Goal: Task Accomplishment & Management: Use online tool/utility

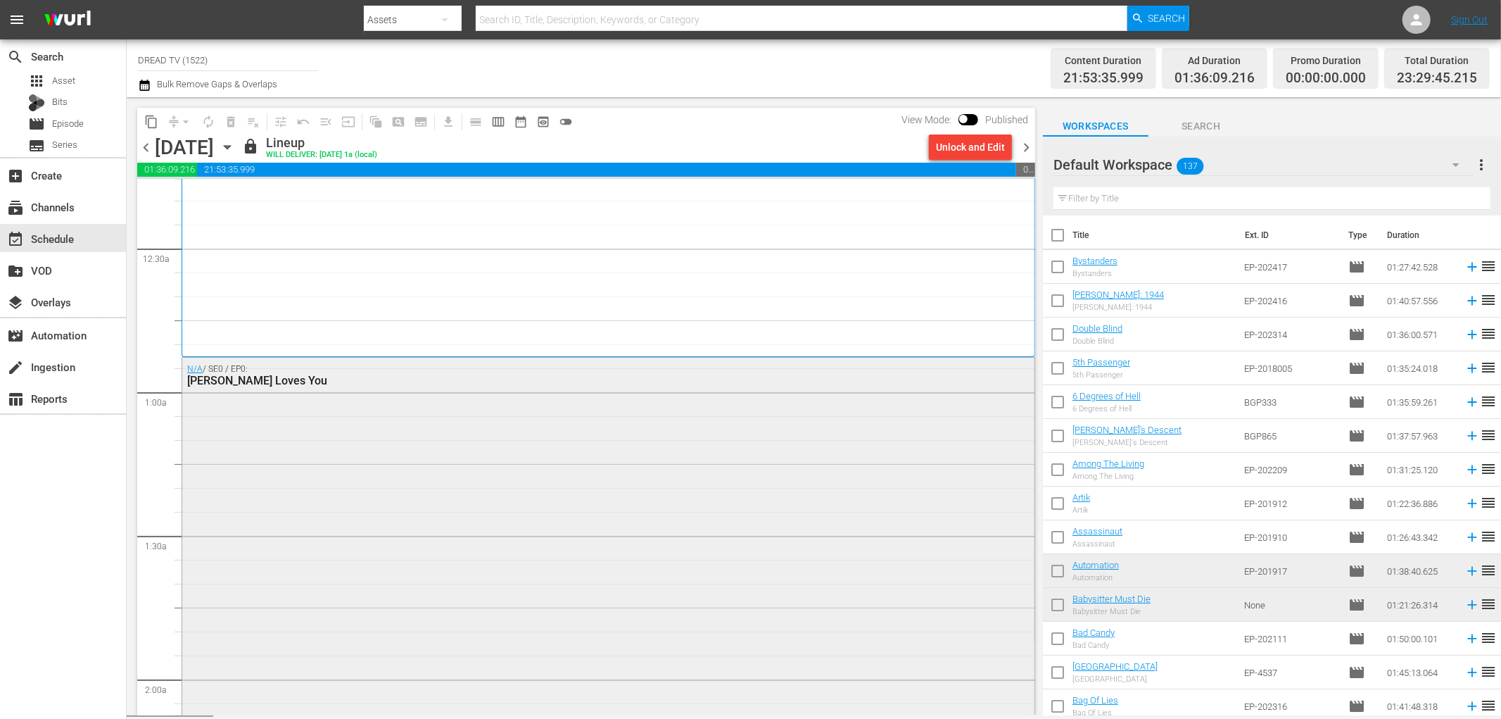
scroll to position [469, 0]
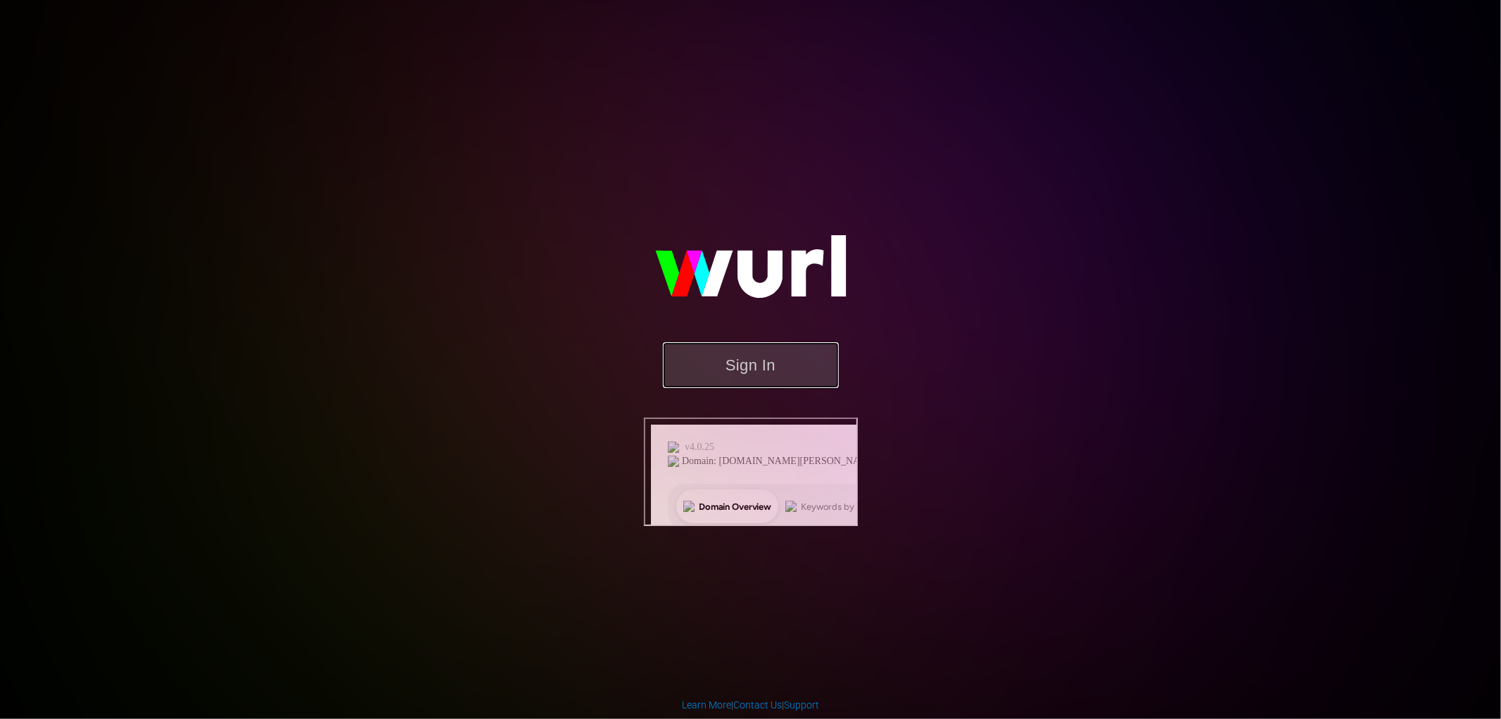
click at [733, 388] on button "Sign In" at bounding box center [751, 365] width 176 height 46
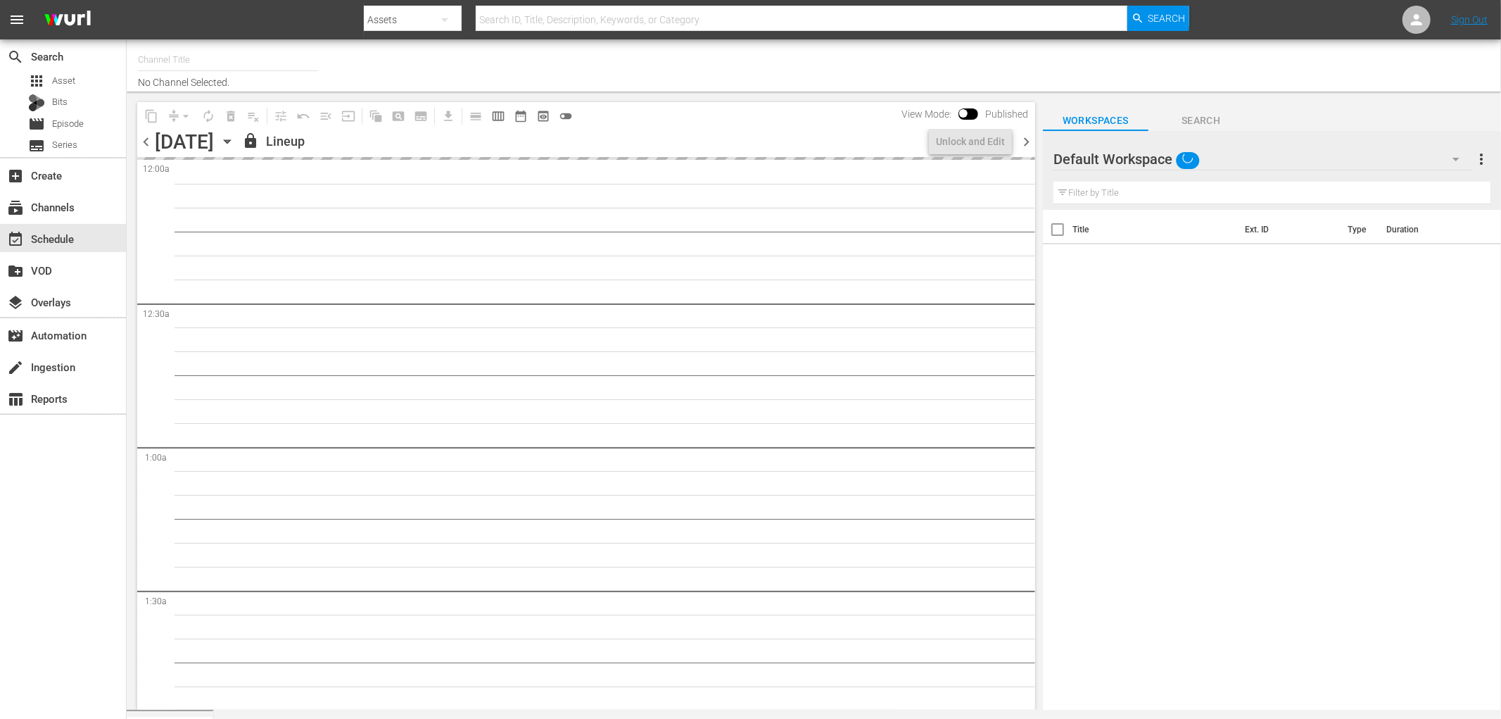
type input "DREAD TV (1522)"
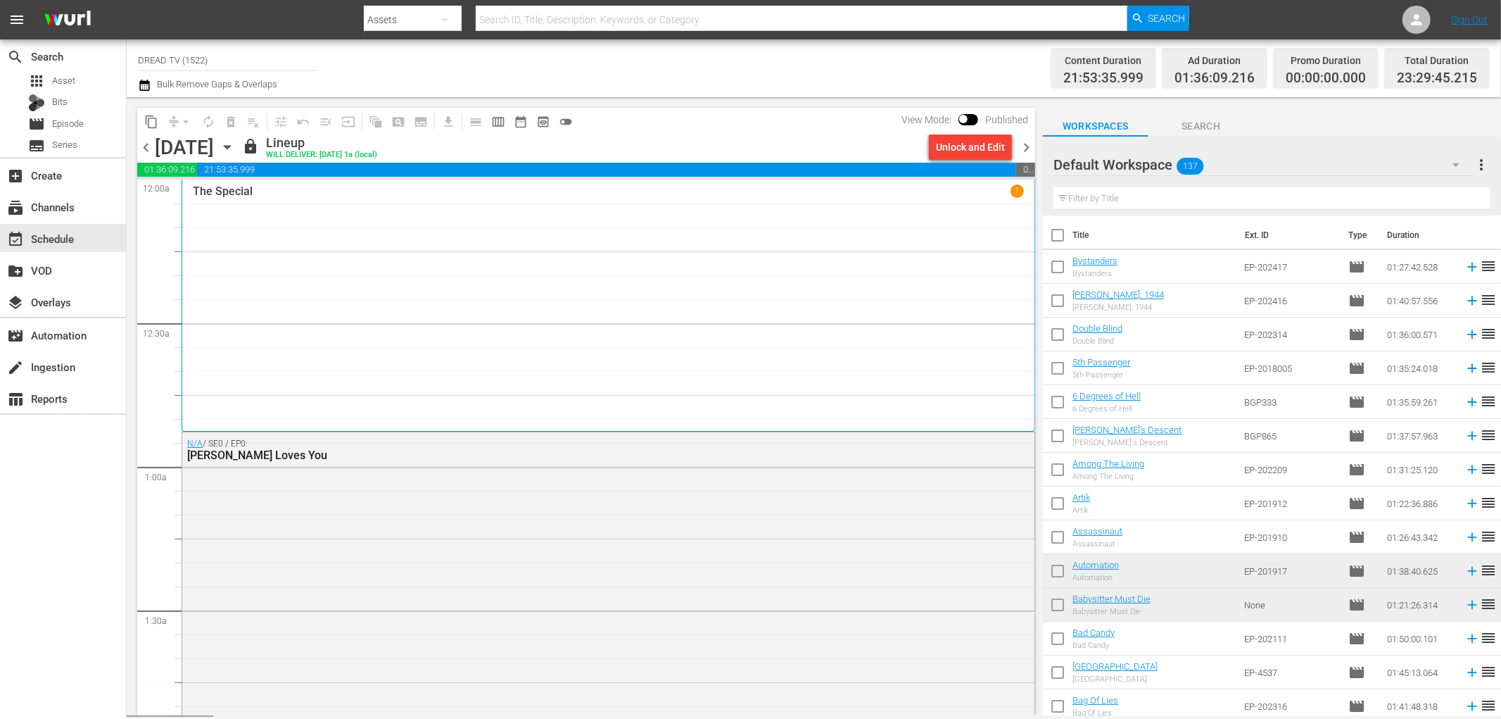
click at [214, 146] on div "[DATE]" at bounding box center [184, 147] width 59 height 23
click at [235, 151] on icon "button" at bounding box center [227, 146] width 15 height 15
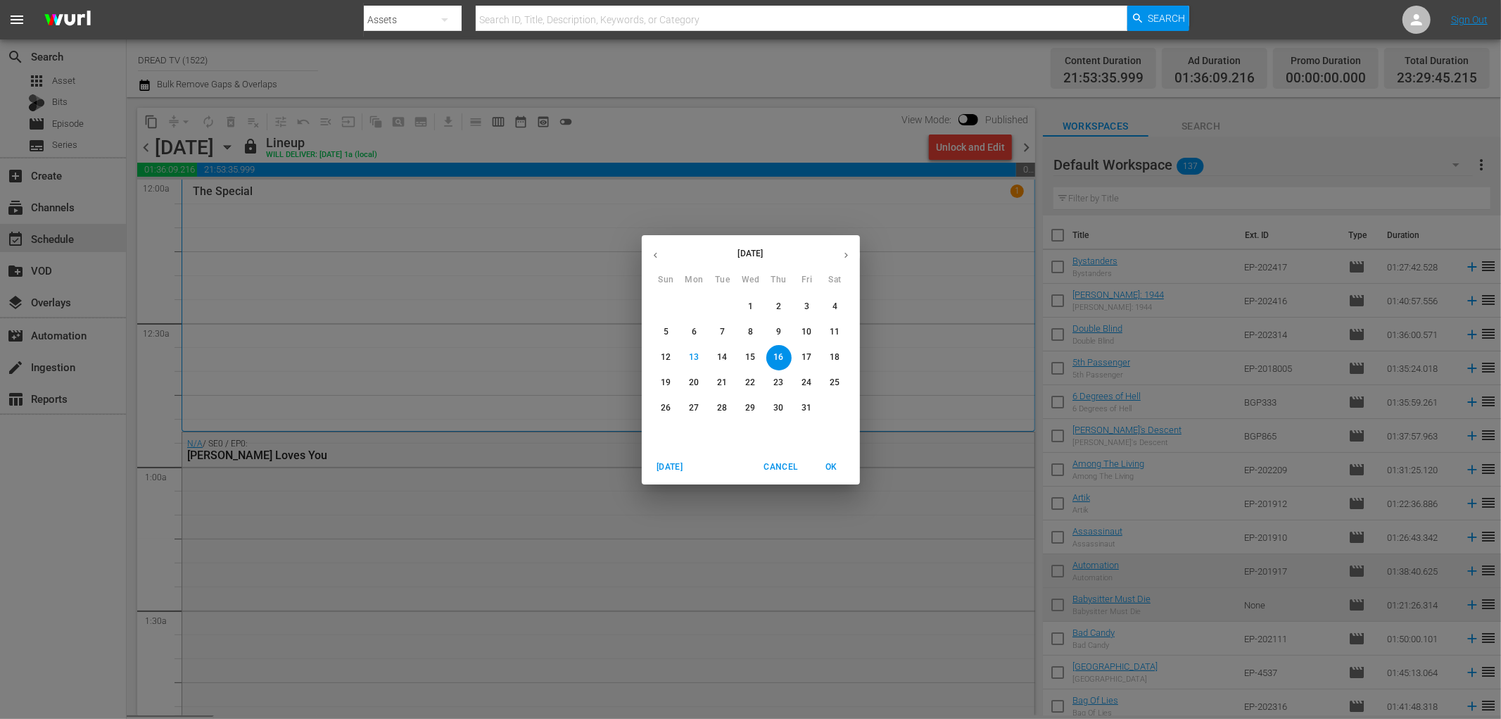
click at [389, 76] on div "[DATE] Sun Mon Tue Wed Thu Fri Sat 28 29 30 1 2 3 4 5 6 7 8 9 10 11 12 13 14 15…" at bounding box center [750, 359] width 1501 height 719
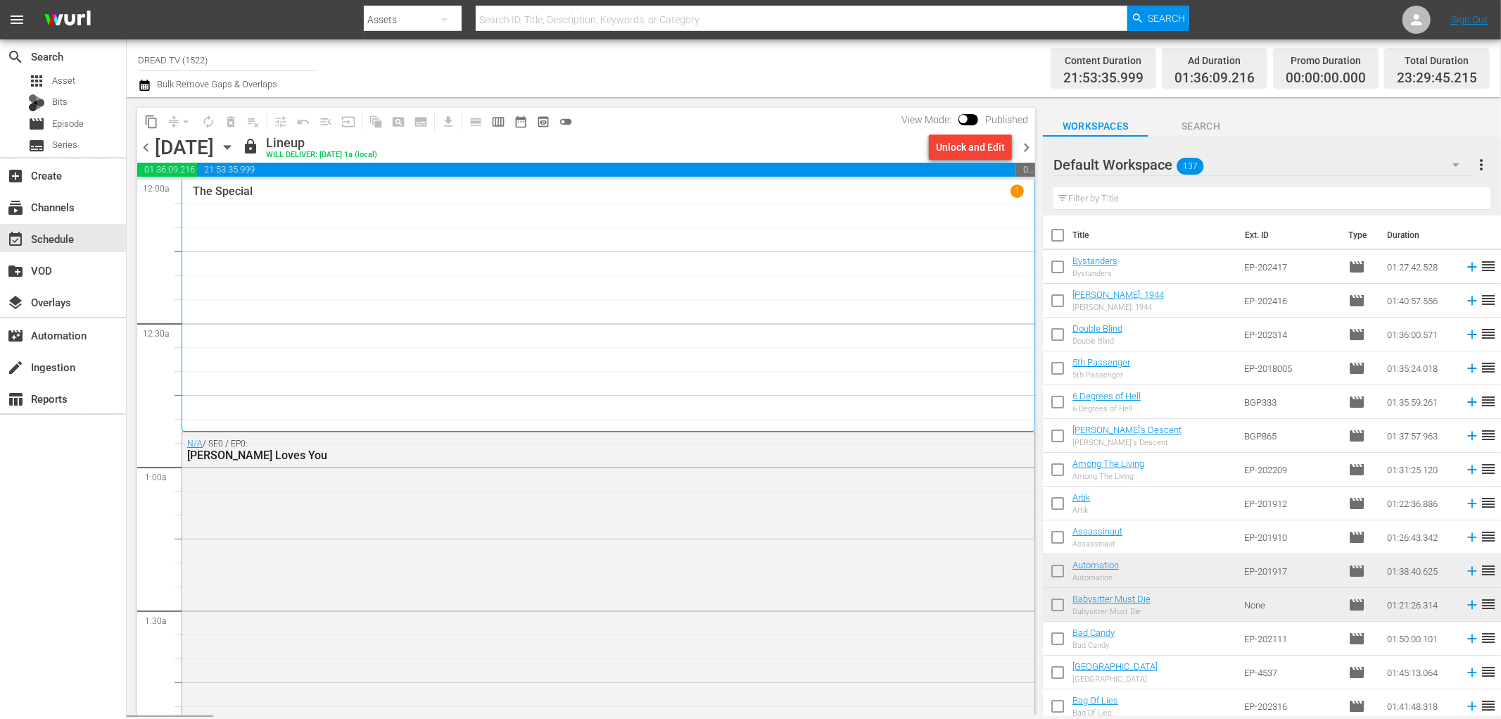
click at [235, 139] on icon "button" at bounding box center [227, 146] width 15 height 15
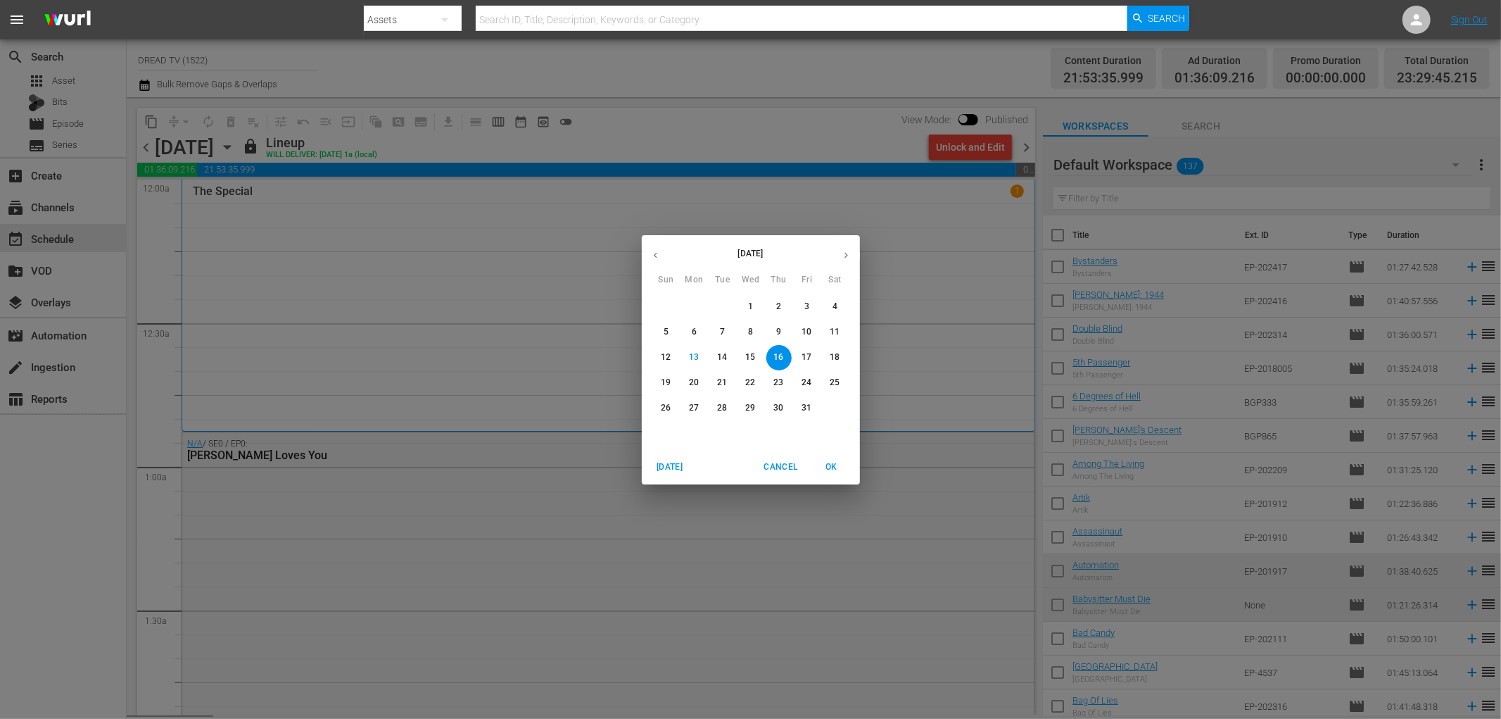
click at [652, 248] on button "button" at bounding box center [655, 254] width 27 height 27
drag, startPoint x: 847, startPoint y: 252, endPoint x: 814, endPoint y: 217, distance: 48.3
click at [842, 252] on icon "button" at bounding box center [846, 255] width 11 height 11
click at [811, 142] on div "[DATE] [DATE] Sun Mon Tue Wed Thu Fri Sat 28 29 30 1 2 3 4 5 6 7 8 9 10 11 12 1…" at bounding box center [750, 359] width 1501 height 719
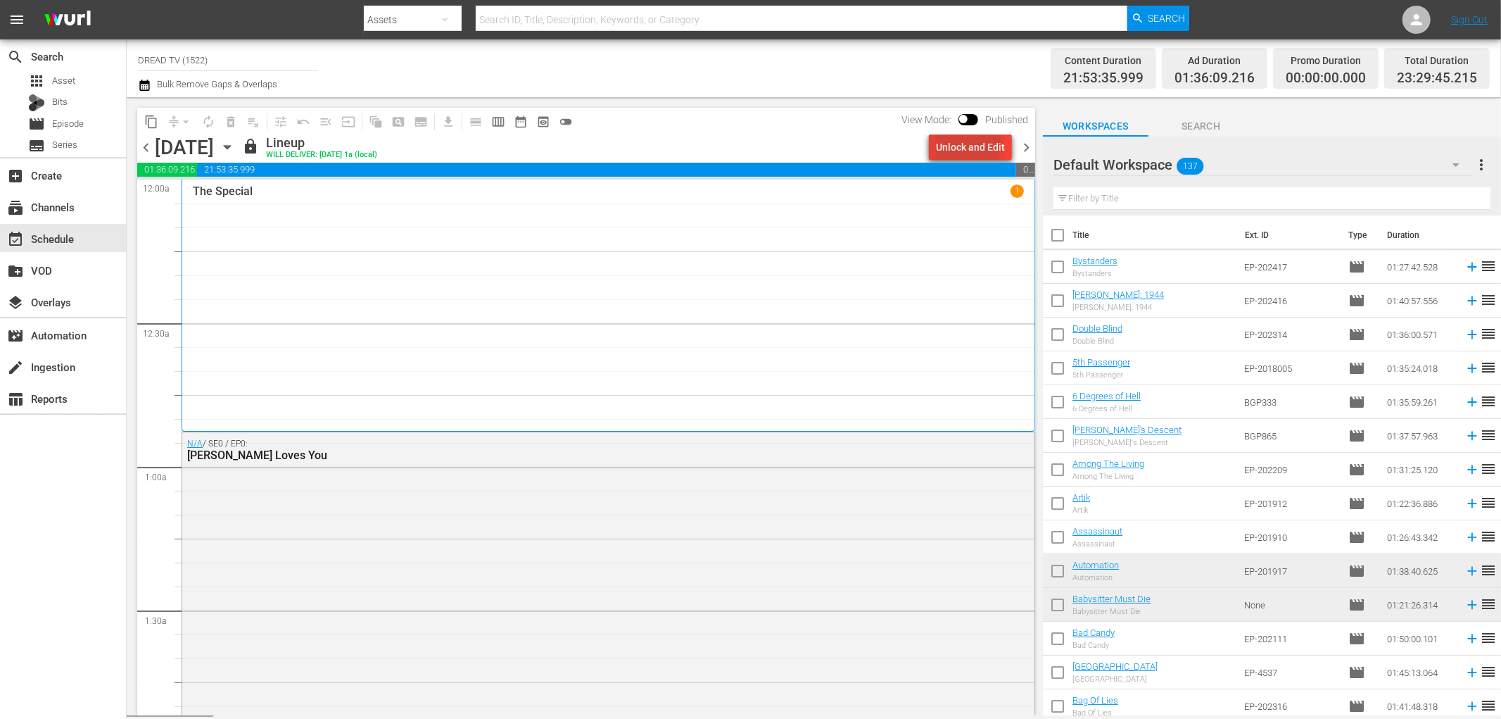
click at [956, 151] on div "Unlock and Edit" at bounding box center [970, 146] width 69 height 25
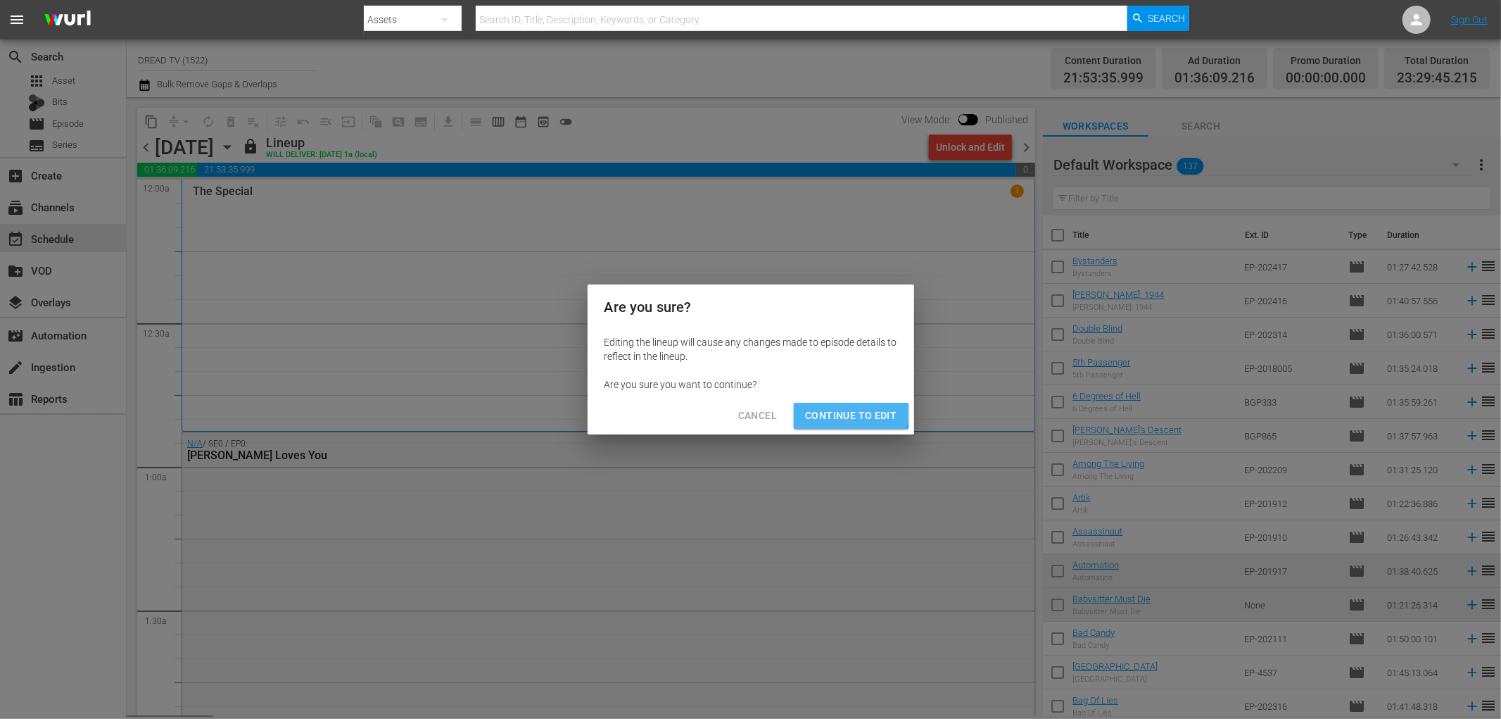
click at [842, 417] on span "Continue to Edit" at bounding box center [851, 416] width 92 height 18
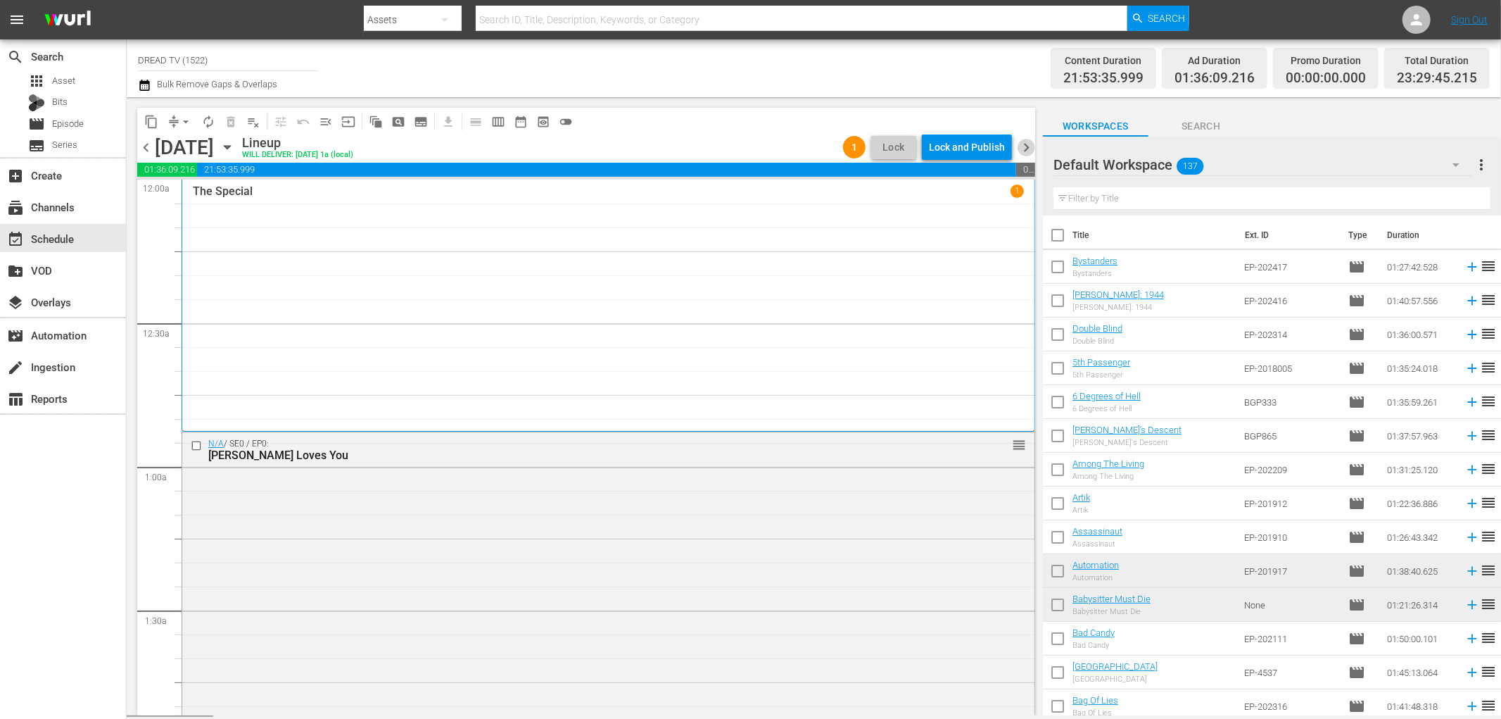
click at [1031, 148] on span "chevron_right" at bounding box center [1027, 148] width 18 height 18
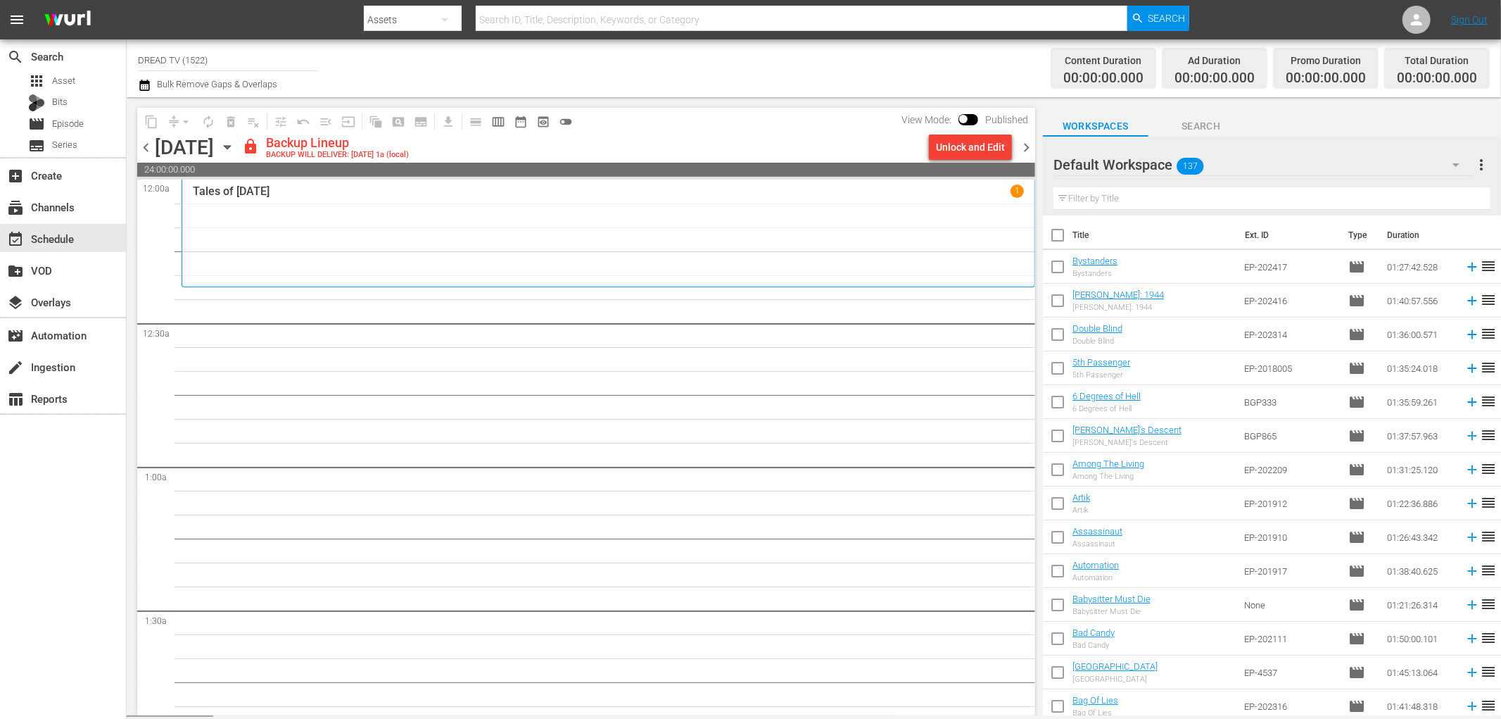
click at [991, 155] on div "Unlock and Edit" at bounding box center [970, 146] width 69 height 25
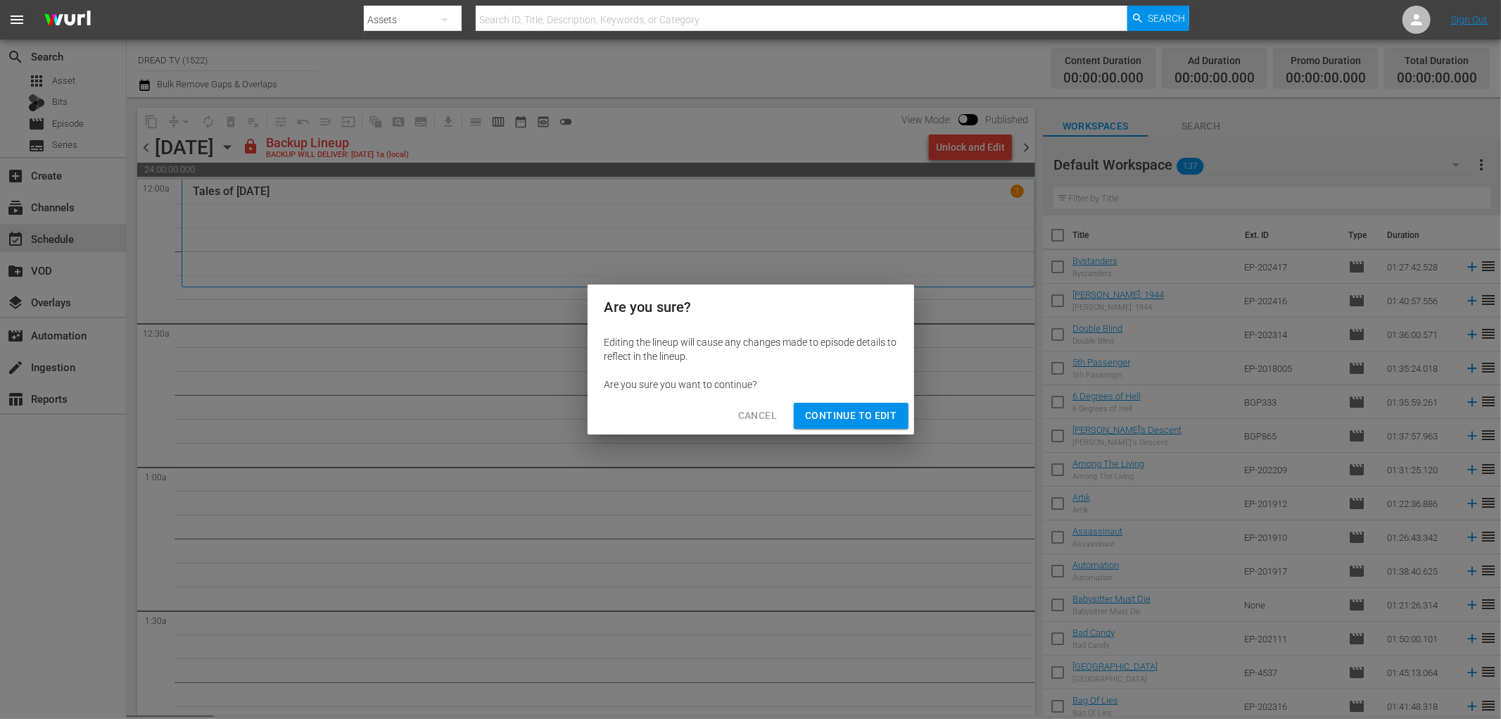
drag, startPoint x: 834, startPoint y: 401, endPoint x: 841, endPoint y: 391, distance: 12.1
click at [835, 402] on div "Cancel Continue to Edit" at bounding box center [751, 415] width 327 height 37
click at [836, 420] on span "Continue to Edit" at bounding box center [851, 416] width 92 height 18
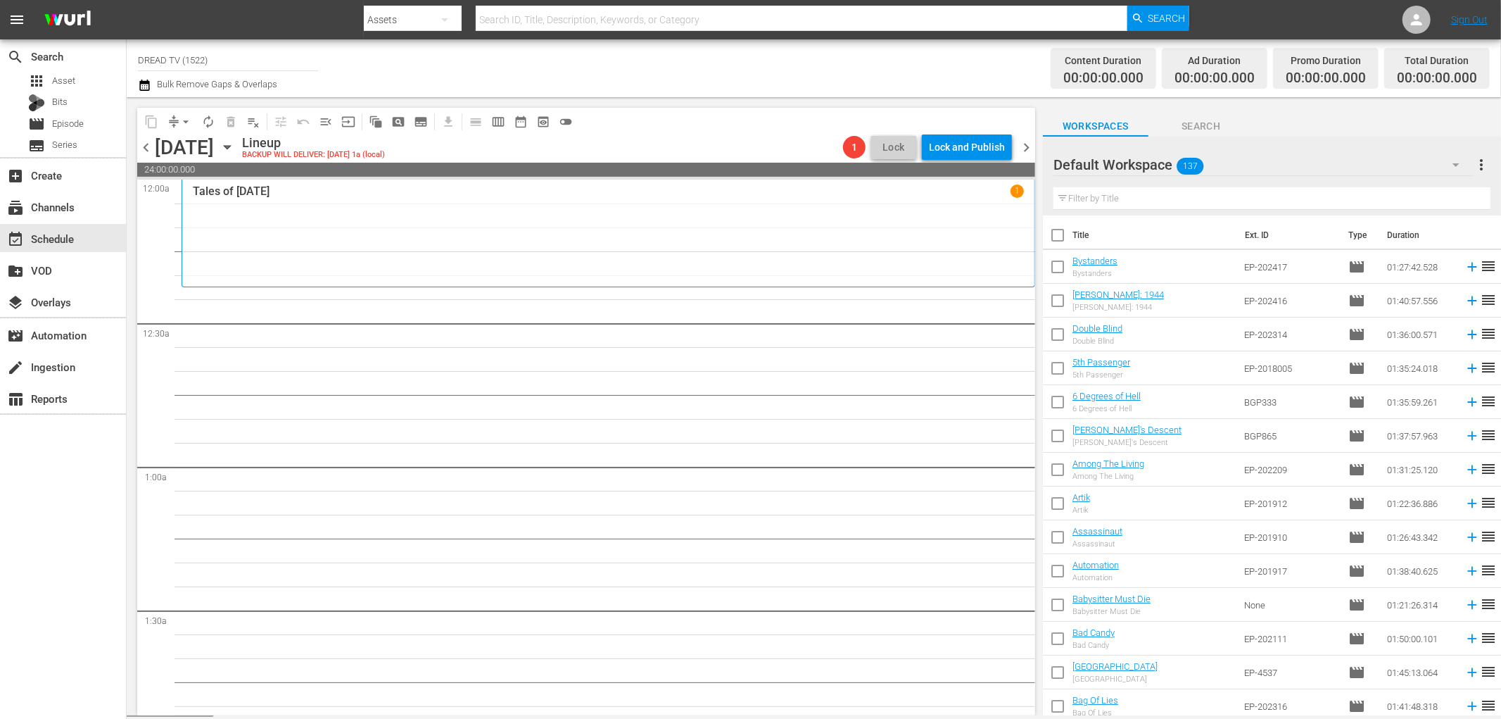
click at [144, 151] on span "chevron_left" at bounding box center [146, 148] width 18 height 18
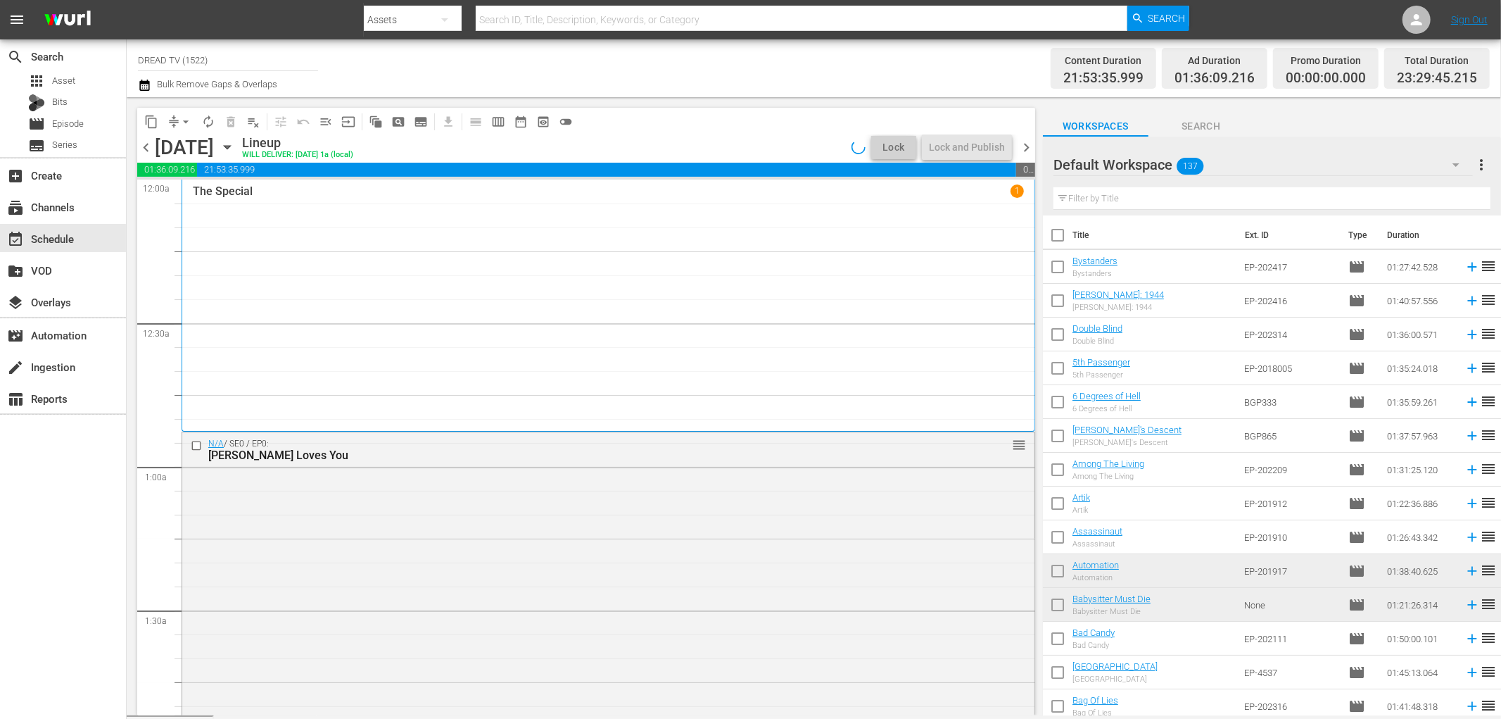
click at [235, 151] on icon "button" at bounding box center [227, 146] width 15 height 15
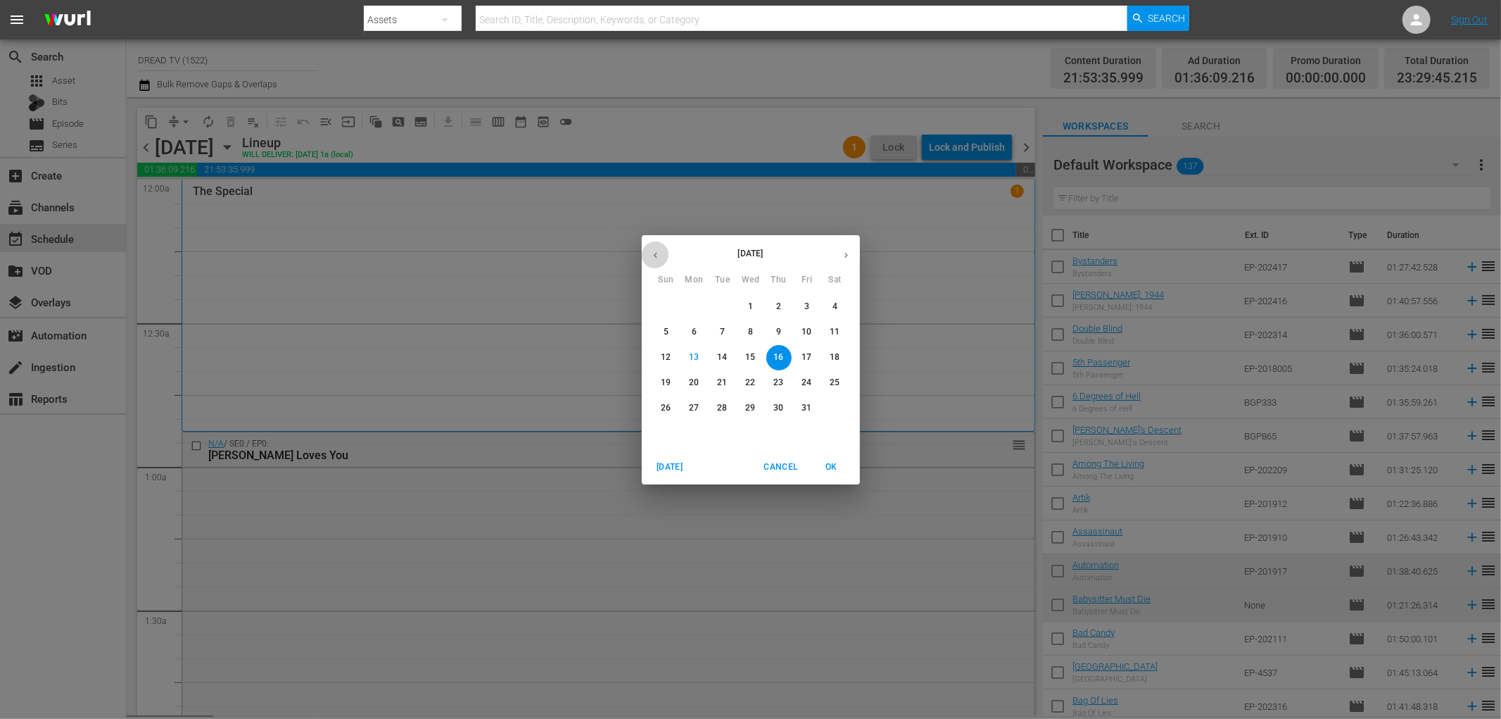
click at [650, 260] on button "button" at bounding box center [655, 254] width 27 height 27
click at [650, 258] on icon "button" at bounding box center [655, 255] width 11 height 11
click at [811, 383] on p "22" at bounding box center [807, 383] width 10 height 12
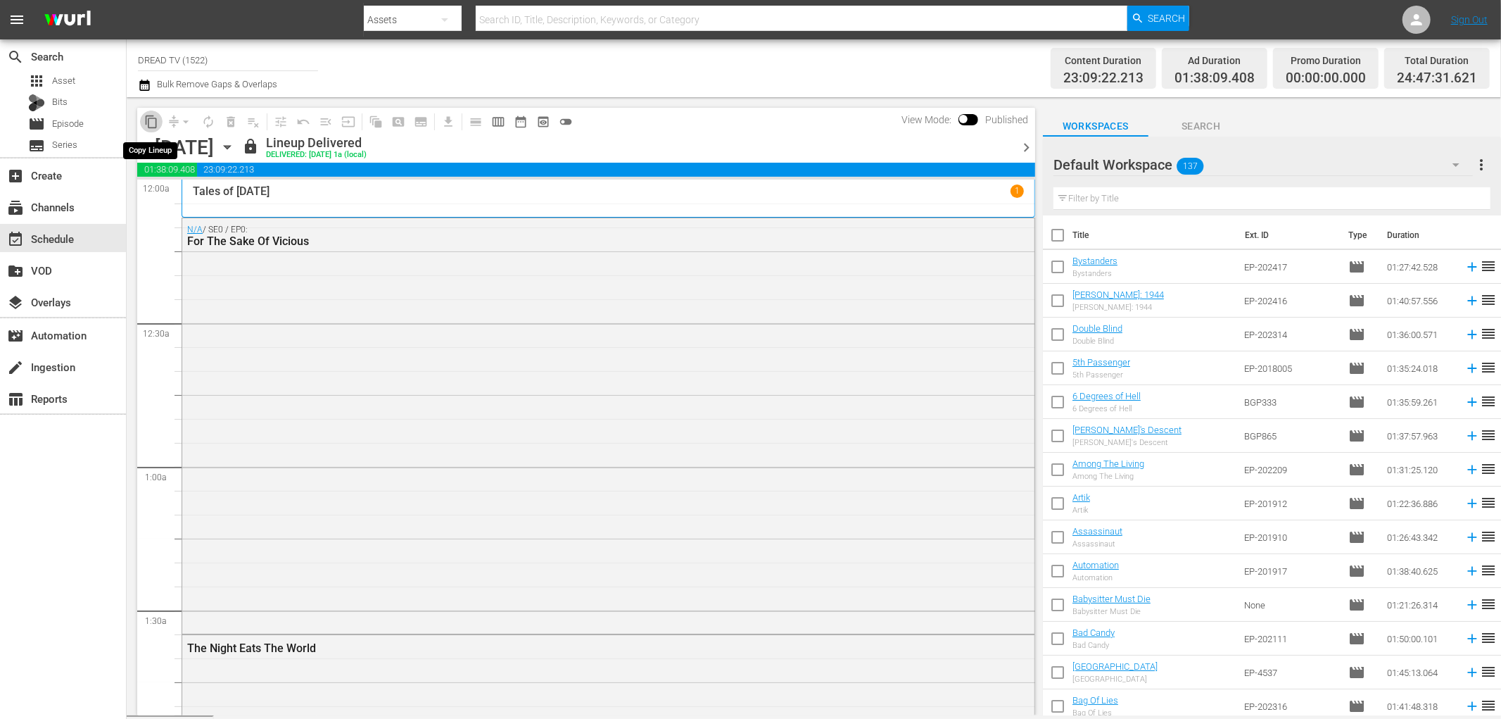
click at [152, 125] on span "content_copy" at bounding box center [151, 122] width 14 height 14
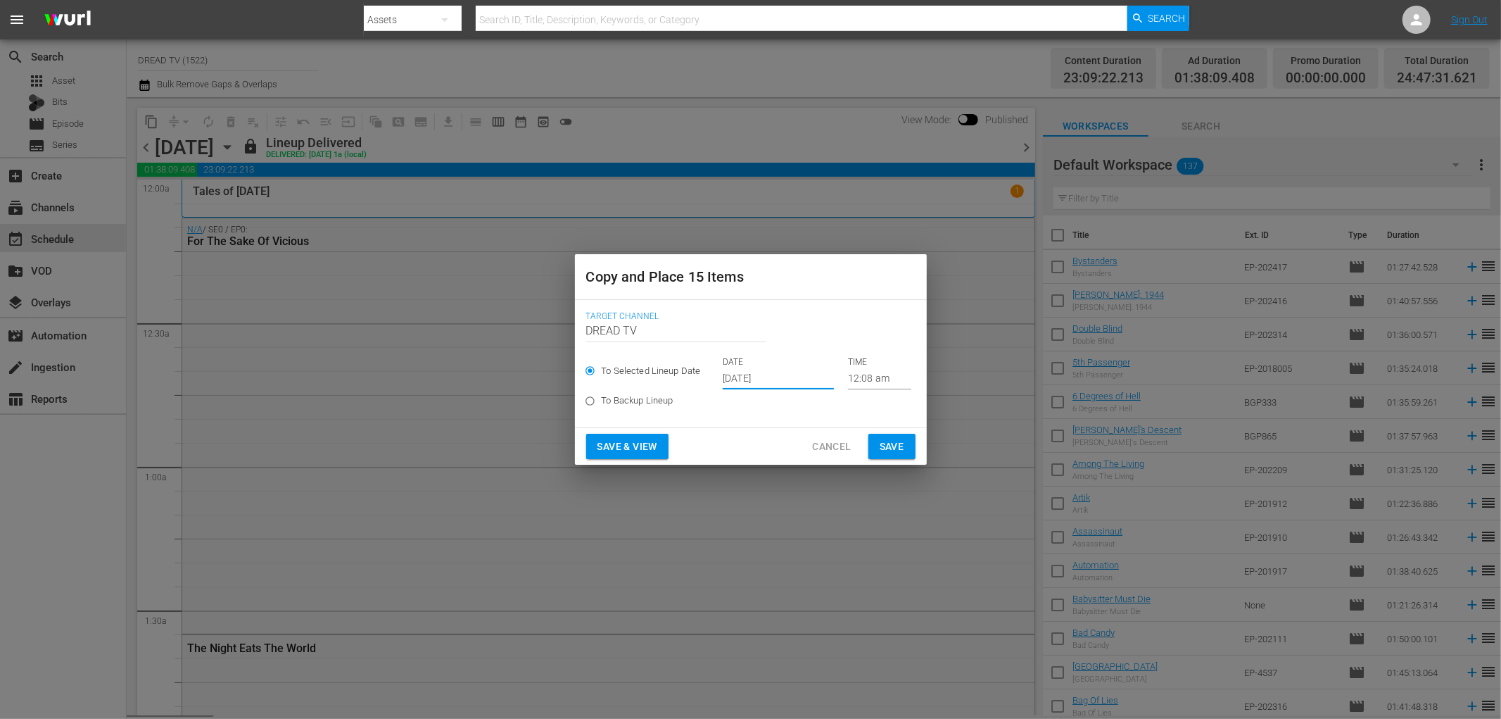
click at [743, 377] on input "[DATE]" at bounding box center [778, 378] width 111 height 21
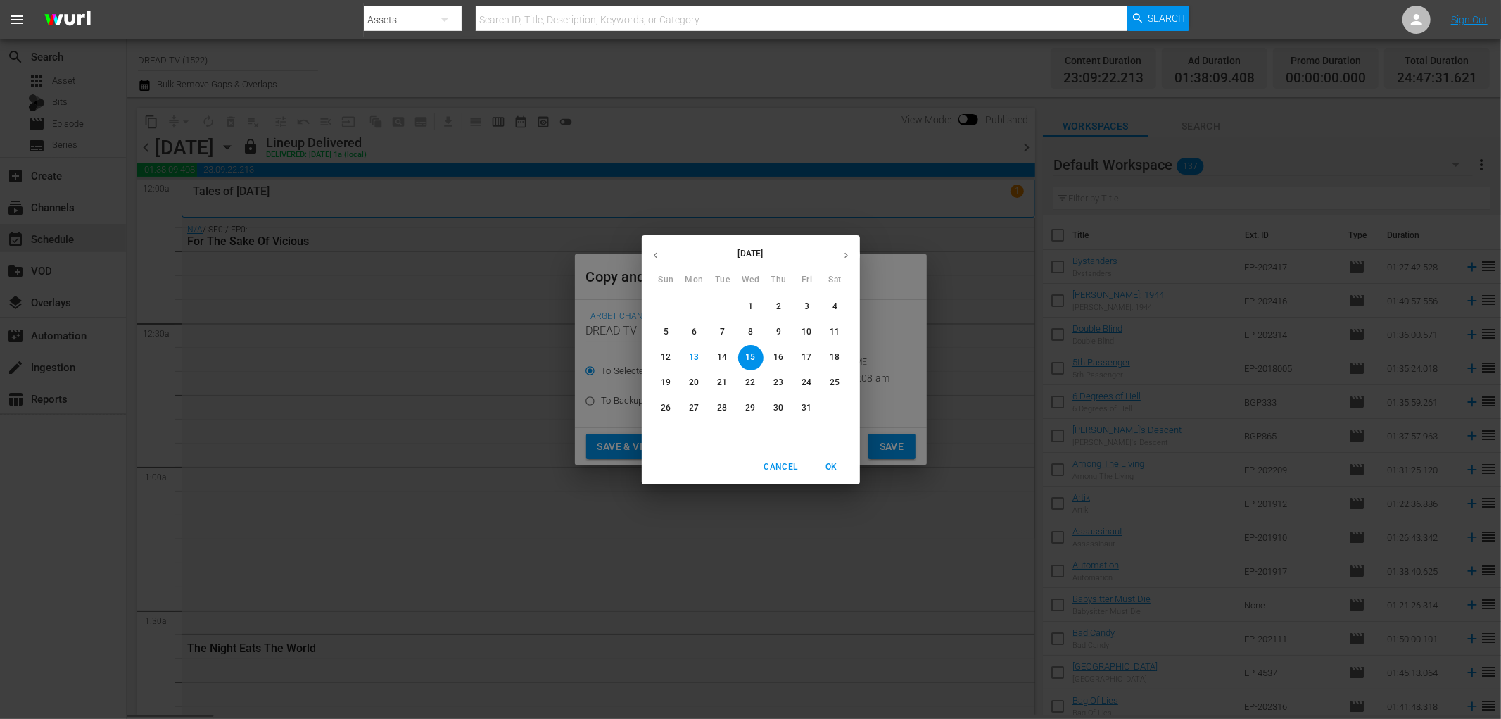
click at [805, 355] on p "17" at bounding box center [807, 357] width 10 height 12
type input "[DATE]"
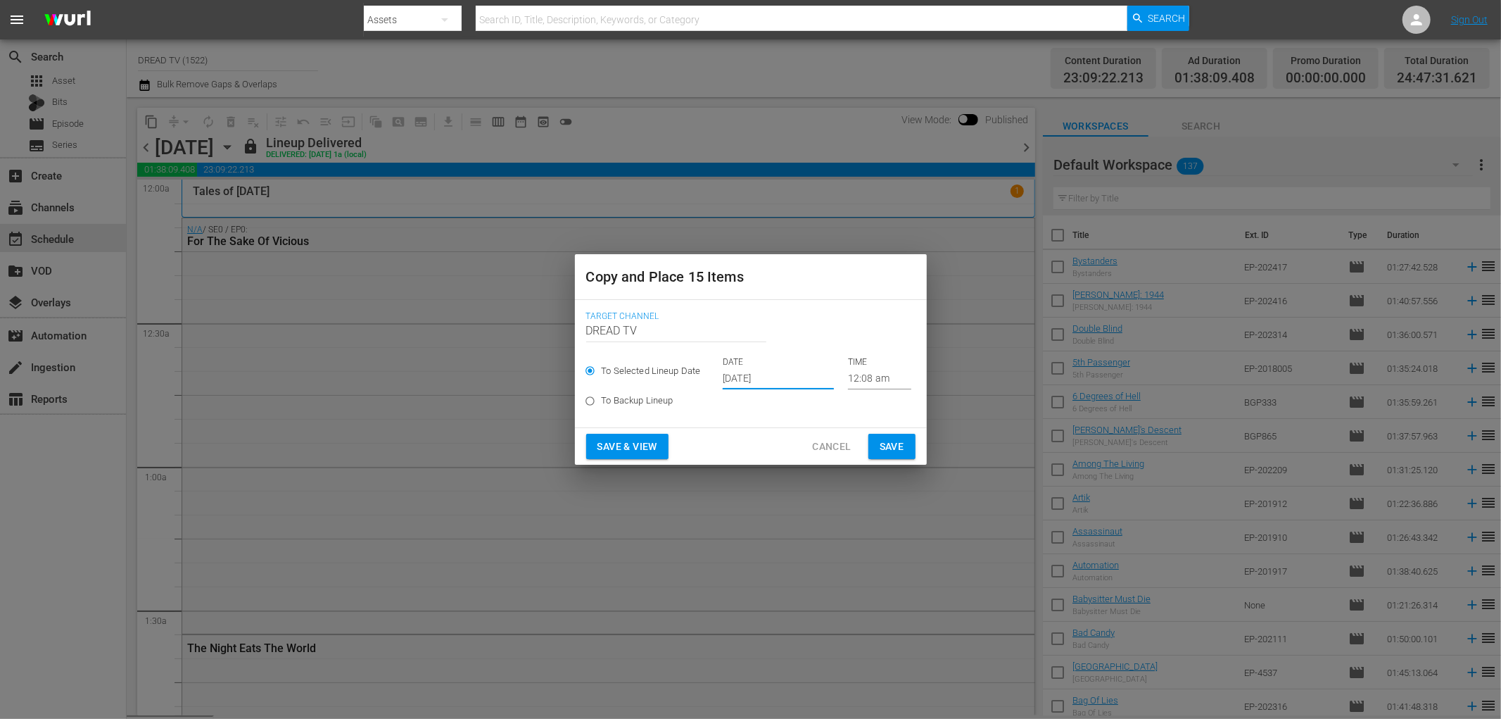
click at [648, 445] on span "Save & View" at bounding box center [628, 447] width 60 height 18
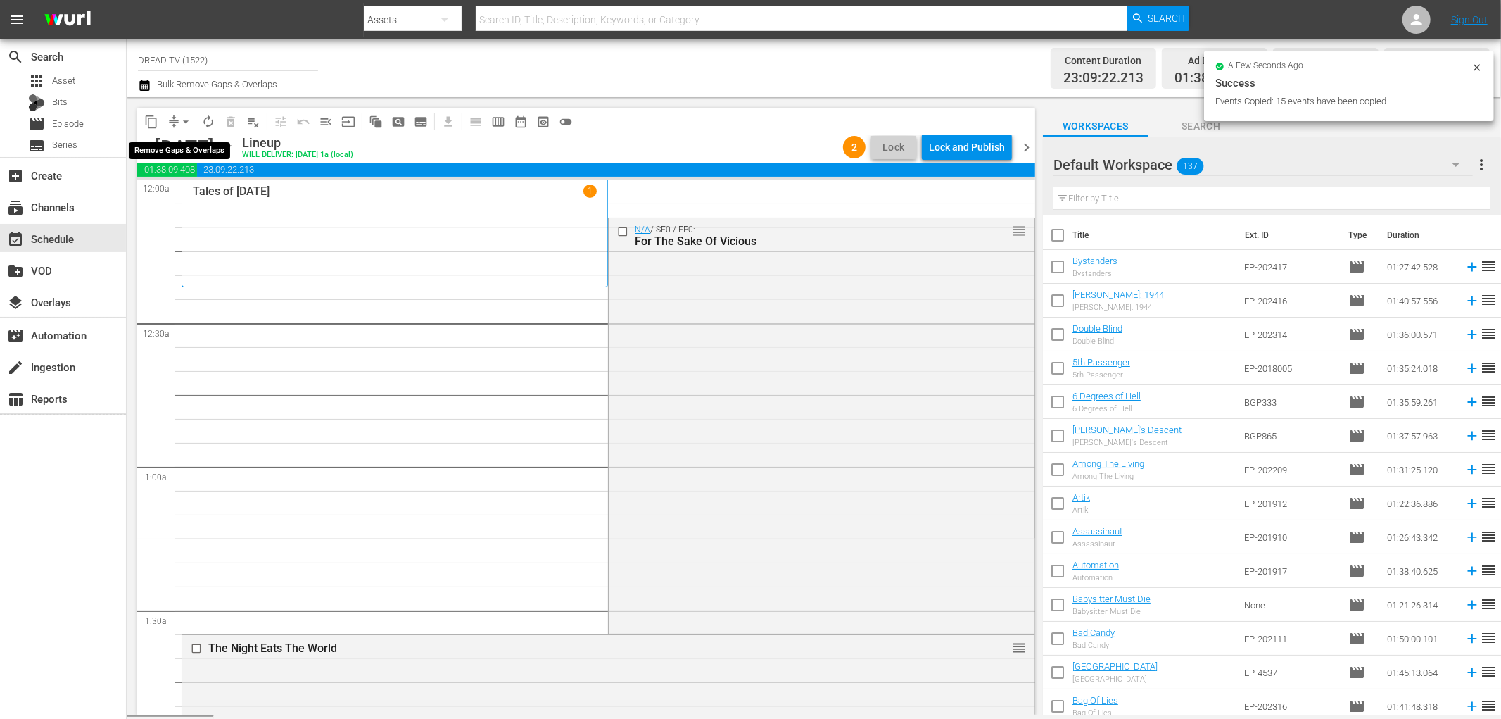
click at [186, 122] on span "arrow_drop_down" at bounding box center [186, 122] width 14 height 14
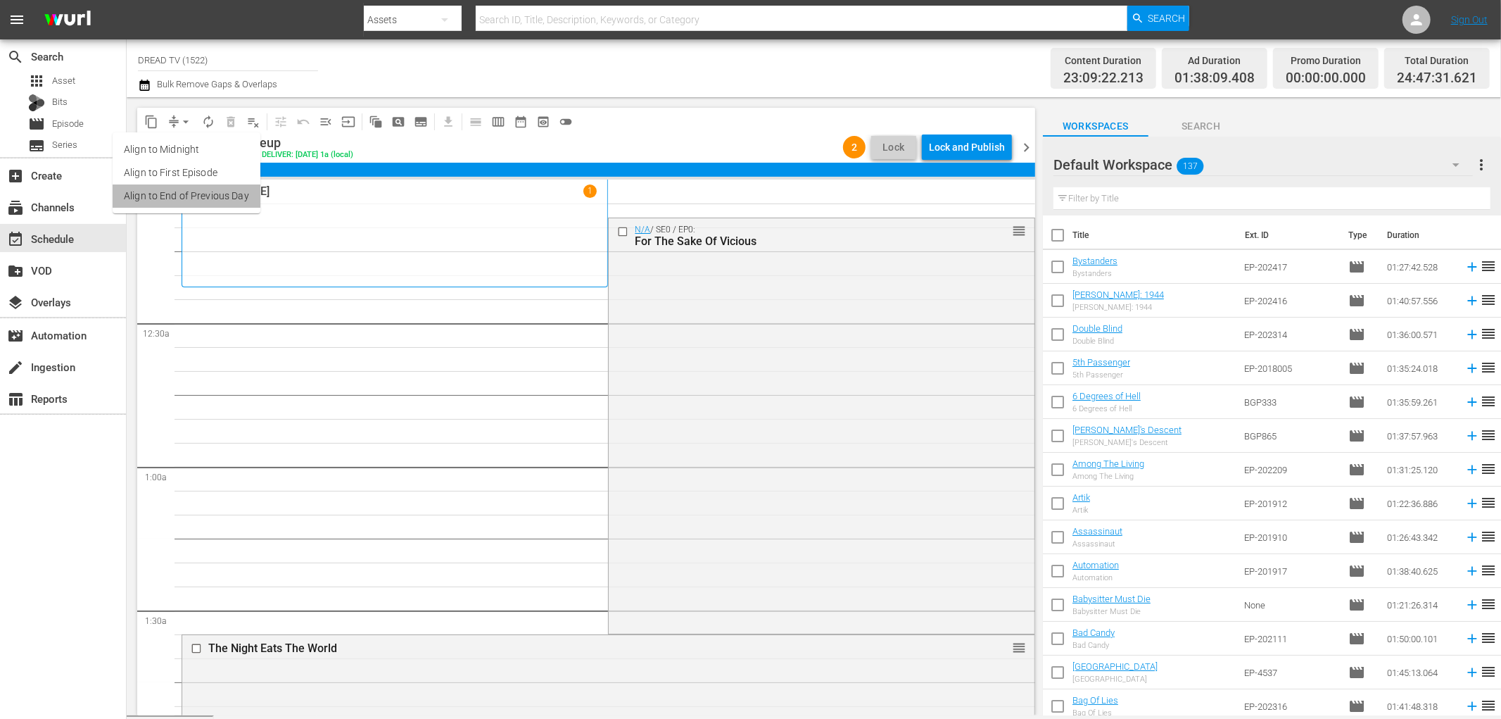
click at [227, 191] on li "Align to End of Previous Day" at bounding box center [187, 195] width 148 height 23
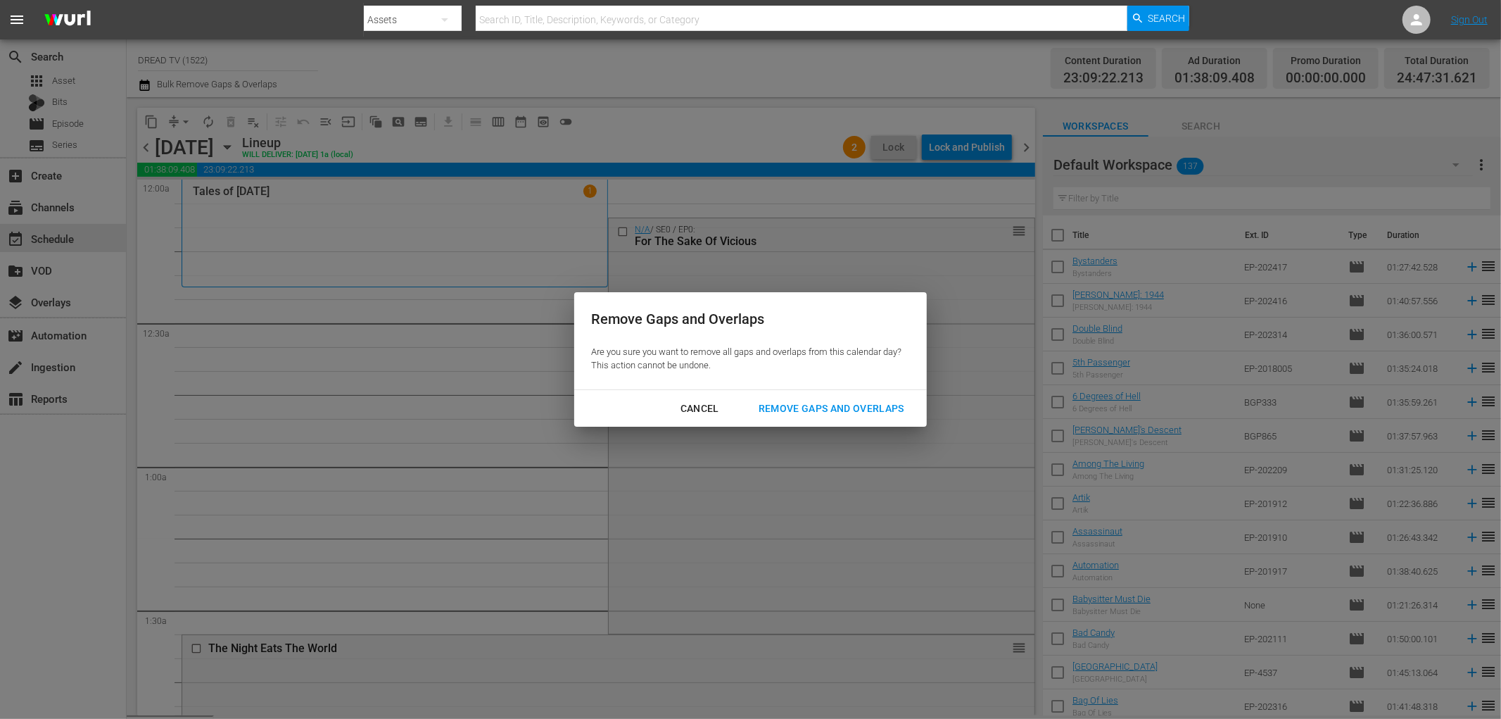
click at [813, 406] on div "Remove Gaps and Overlaps" at bounding box center [832, 409] width 168 height 18
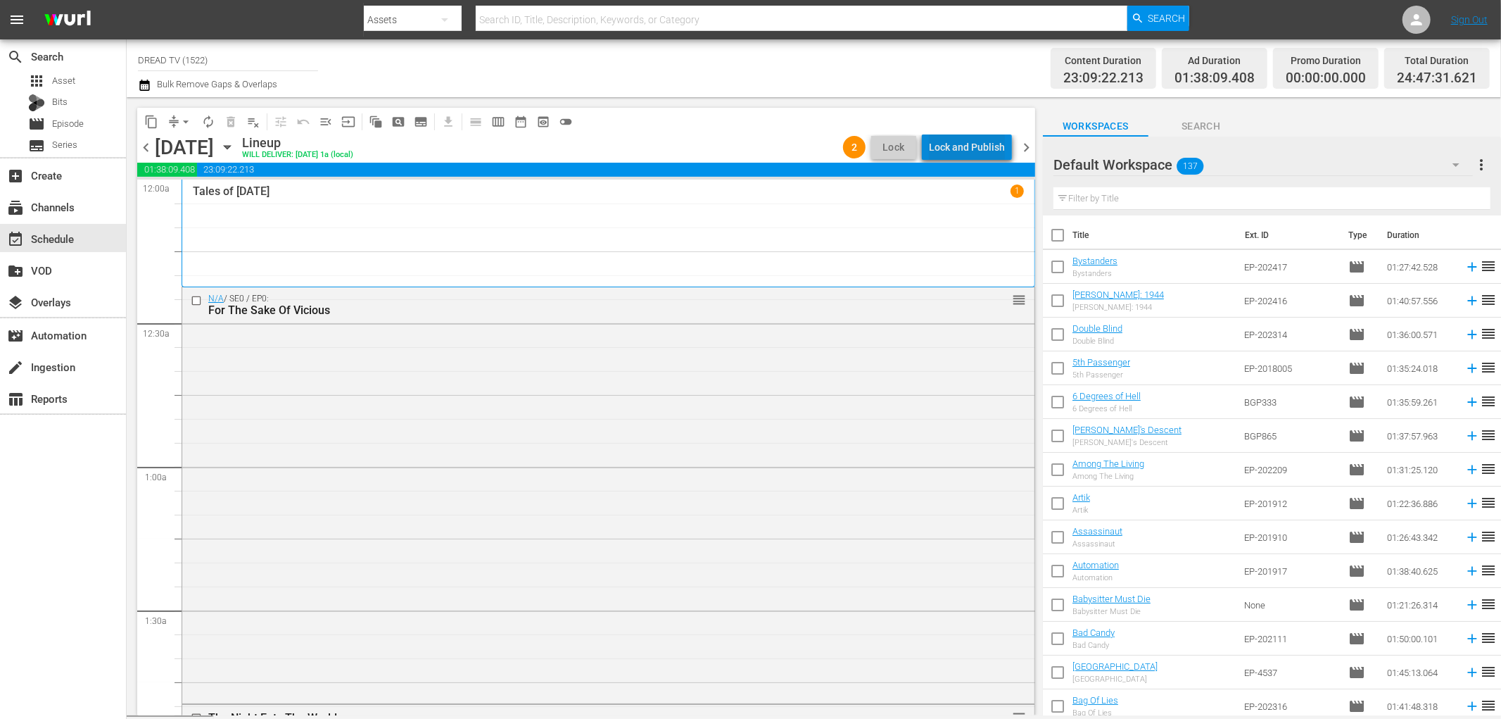
click at [974, 148] on div "Lock and Publish" at bounding box center [967, 146] width 76 height 25
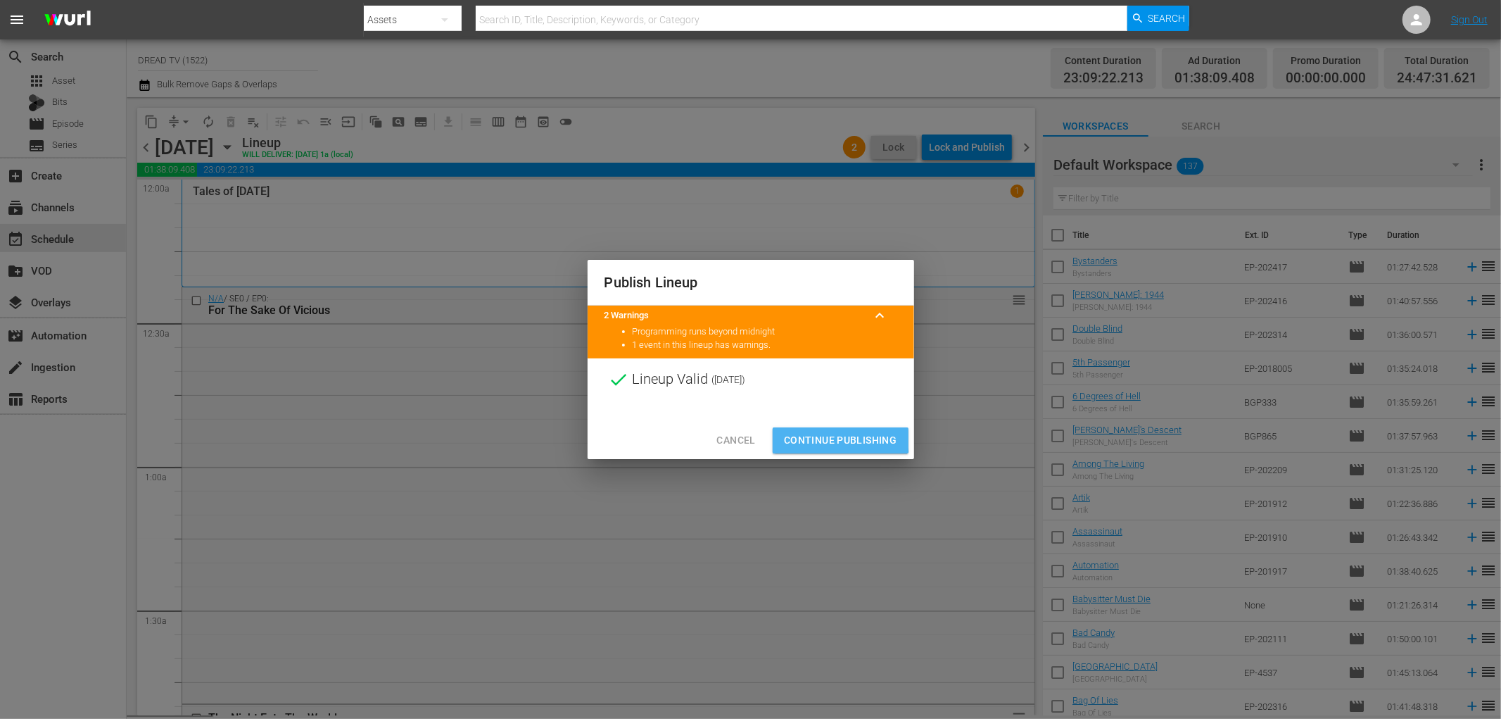
click at [825, 438] on span "Continue Publishing" at bounding box center [840, 440] width 113 height 18
